Goal: Information Seeking & Learning: Learn about a topic

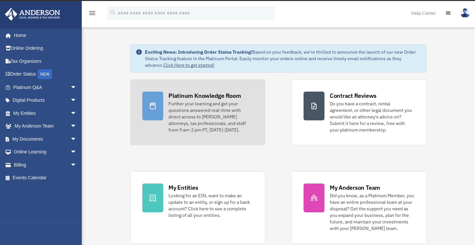
click at [215, 114] on div "Further your learning and get your questions answered real-time with direct acc…" at bounding box center [210, 116] width 85 height 33
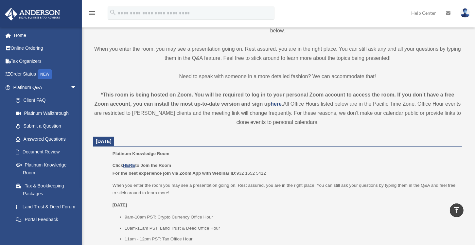
scroll to position [178, 0]
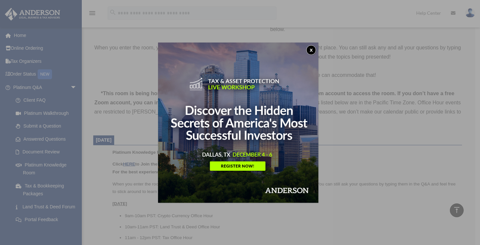
click at [311, 49] on button "x" at bounding box center [311, 50] width 10 height 10
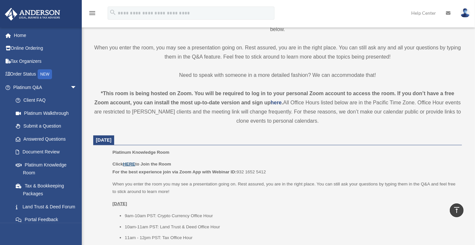
click at [131, 162] on u "HERE" at bounding box center [129, 163] width 12 height 5
